Goal: Task Accomplishment & Management: Manage account settings

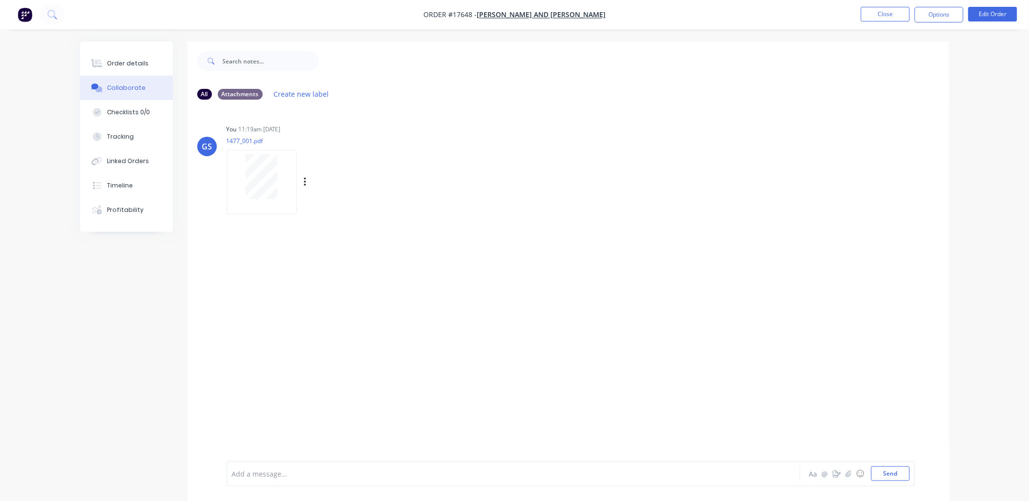
click at [242, 177] on div at bounding box center [262, 176] width 62 height 45
click at [885, 15] on button "Close" at bounding box center [885, 14] width 49 height 15
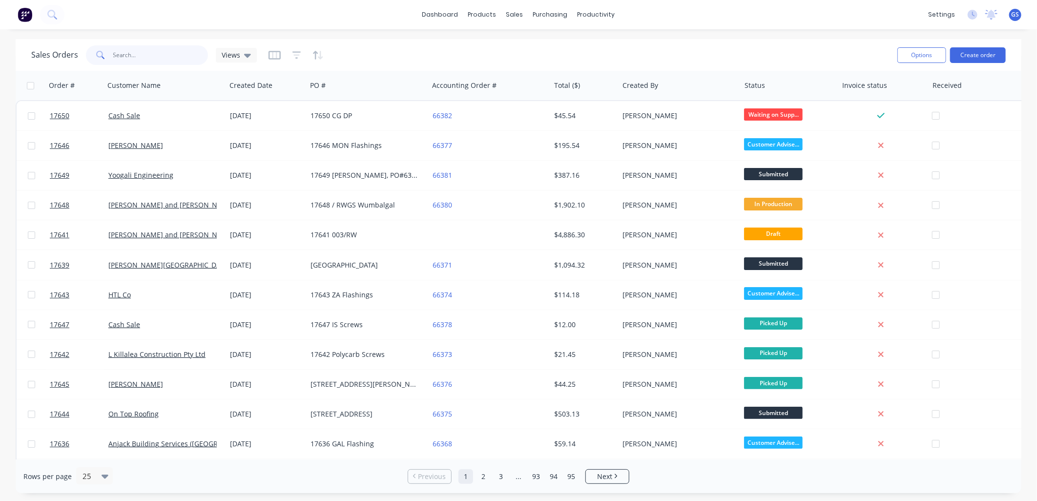
click at [135, 56] on input "text" at bounding box center [160, 55] width 95 height 20
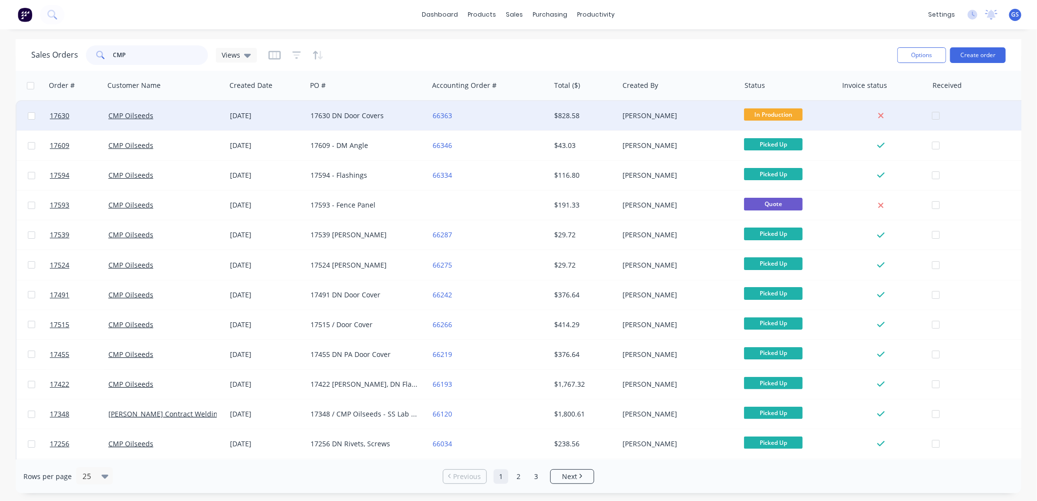
type input "CMP"
click at [337, 118] on div "17630 DN Door Covers" at bounding box center [365, 116] width 108 height 10
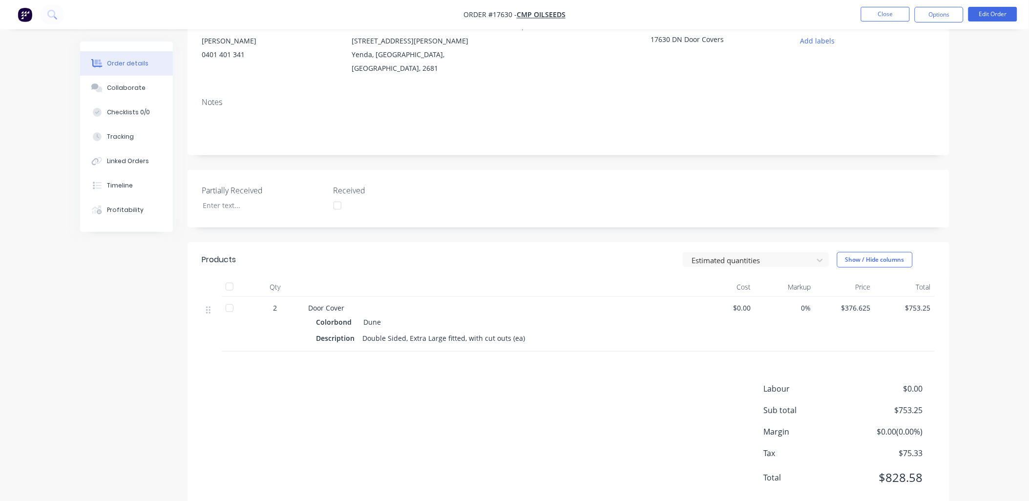
scroll to position [108, 0]
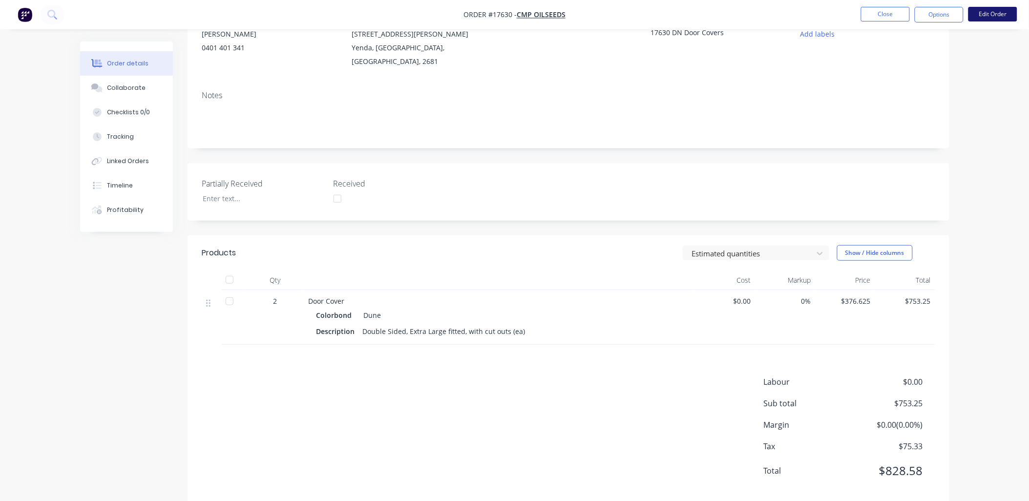
click at [999, 15] on button "Edit Order" at bounding box center [992, 14] width 49 height 15
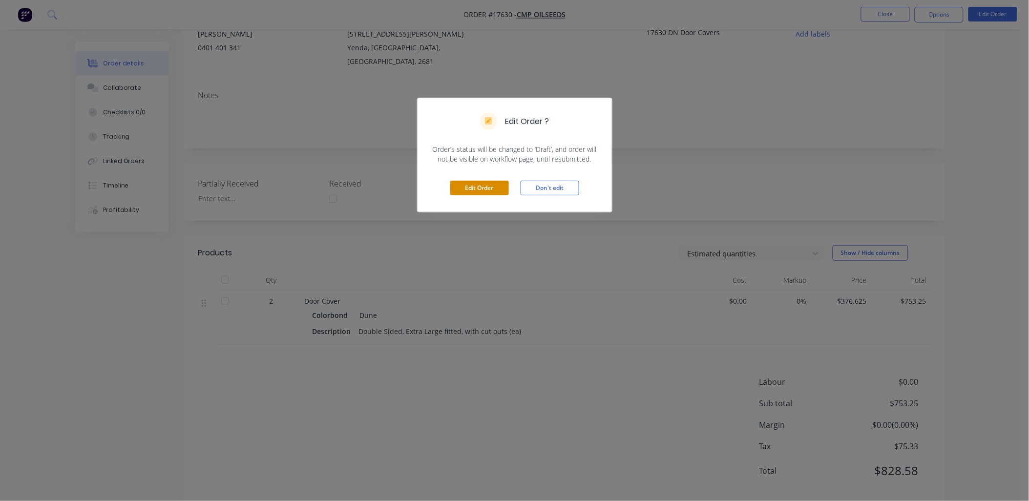
click at [489, 186] on button "Edit Order" at bounding box center [479, 188] width 59 height 15
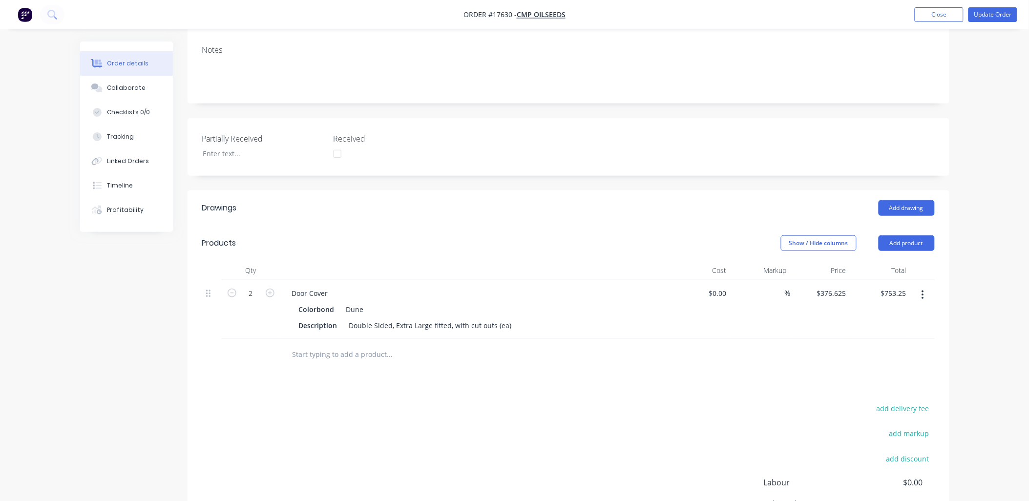
scroll to position [217, 0]
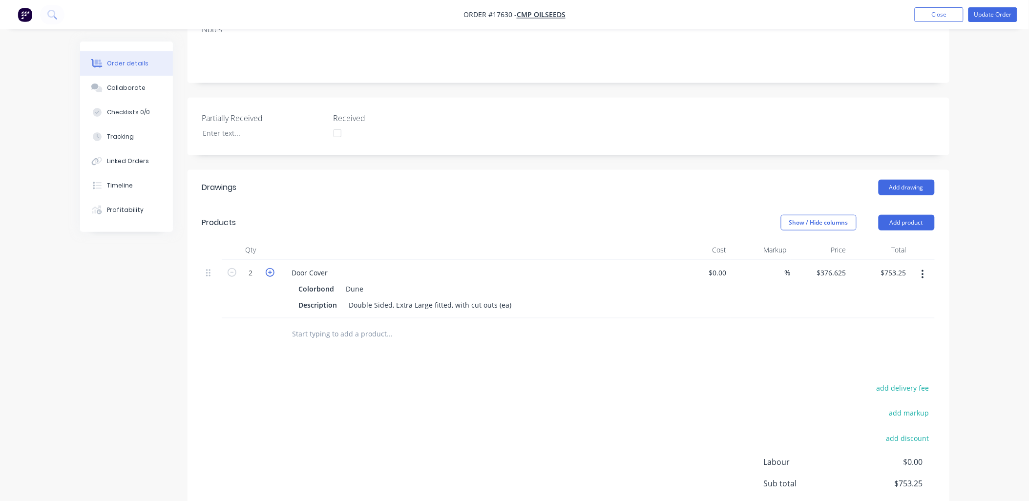
click at [270, 268] on icon "button" at bounding box center [270, 272] width 9 height 9
type input "3"
type input "$1,129.88"
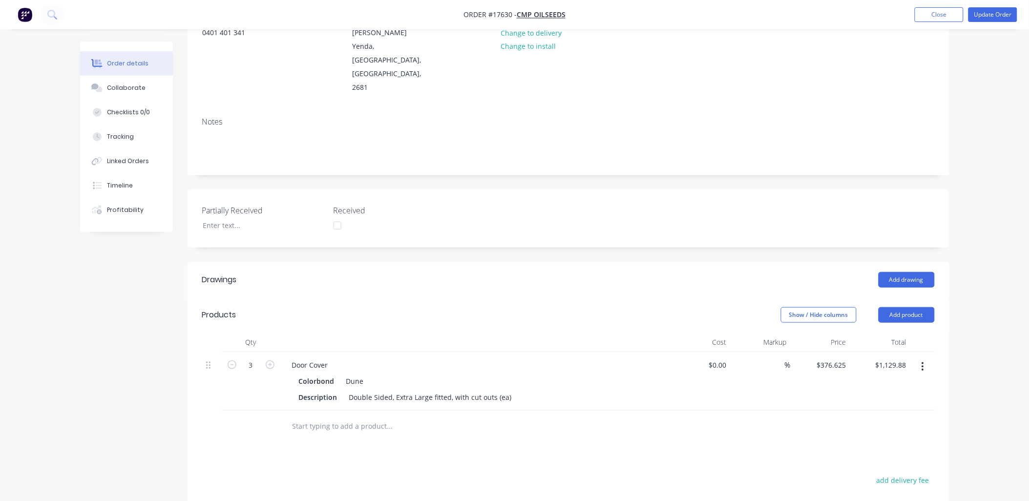
scroll to position [0, 0]
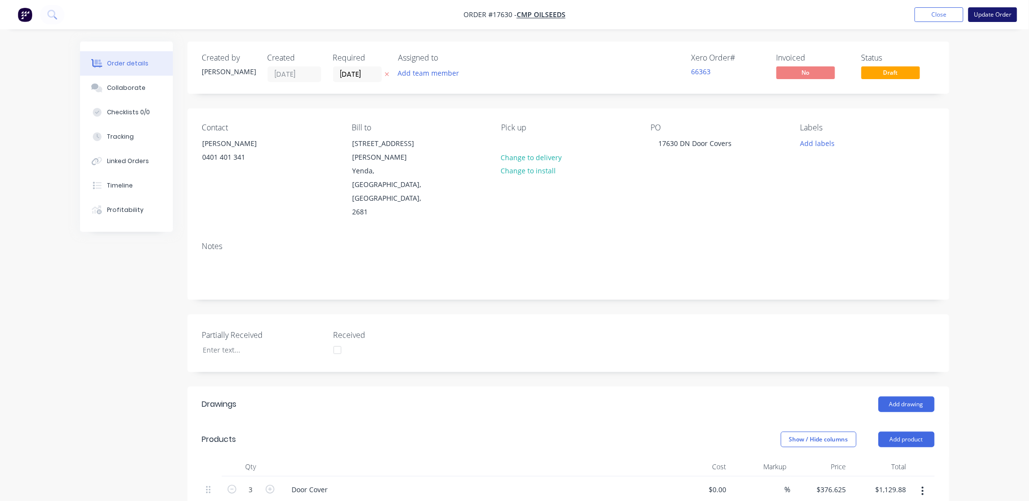
click at [997, 13] on button "Update Order" at bounding box center [992, 14] width 49 height 15
